Goal: Check status

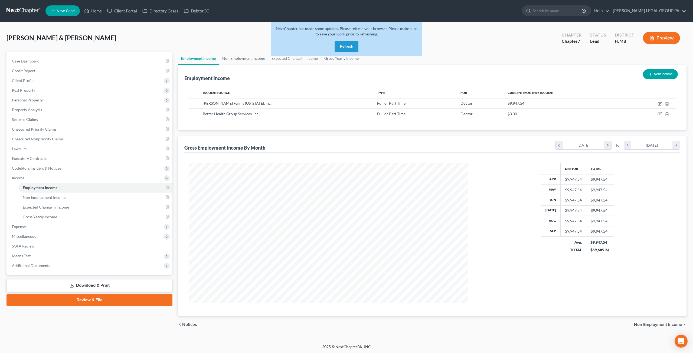
scroll to position [140, 290]
click at [342, 42] on button "Refresh" at bounding box center [347, 46] width 24 height 11
